Goal: Information Seeking & Learning: Learn about a topic

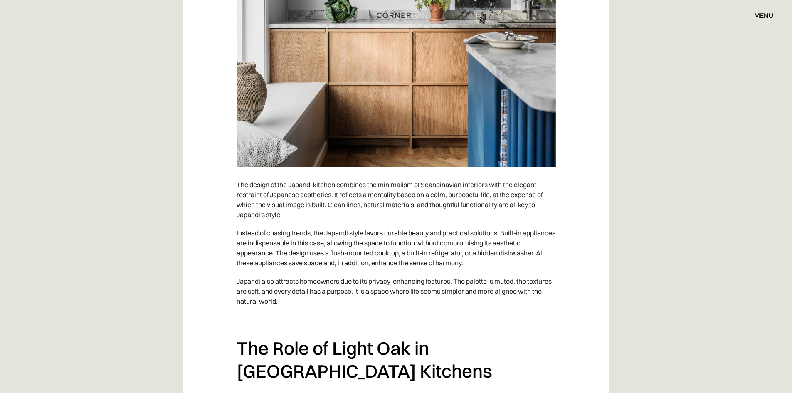
scroll to position [832, 0]
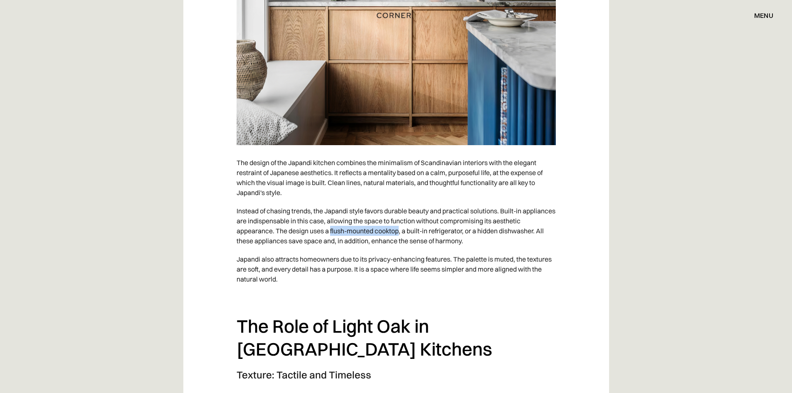
drag, startPoint x: 331, startPoint y: 195, endPoint x: 399, endPoint y: 195, distance: 68.6
click at [399, 202] on p "Instead of chasing trends, the Japandi style favors durable beauty and practica…" at bounding box center [396, 226] width 319 height 48
copy p "flush-mounted cooktop"
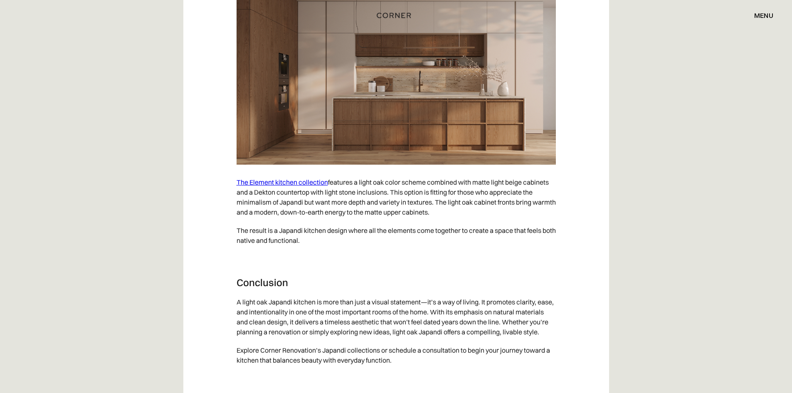
scroll to position [4574, 0]
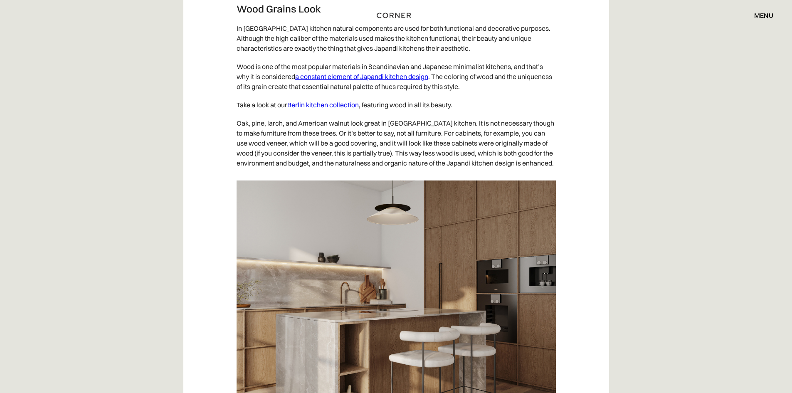
scroll to position [2911, 0]
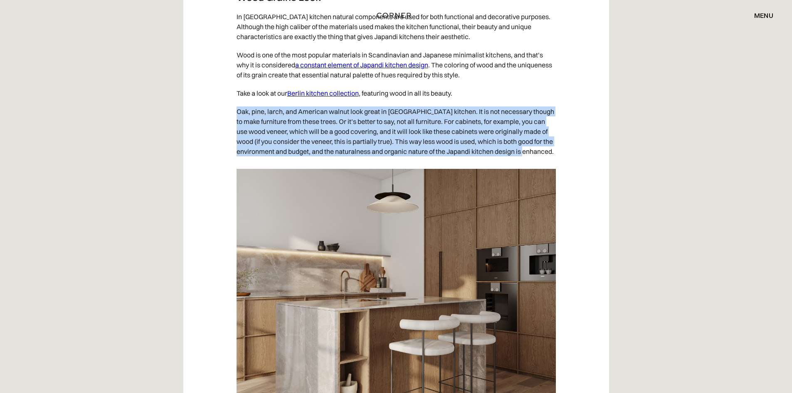
drag, startPoint x: 238, startPoint y: 121, endPoint x: 284, endPoint y: 176, distance: 71.8
click at [284, 161] on p "Oak, pine, larch, and American walnut look great in Japandi kitchen. It is not …" at bounding box center [396, 131] width 319 height 58
copy p "Oak, pine, larch, and American walnut look great in Japandi kitchen. It is not …"
